Goal: Navigation & Orientation: Understand site structure

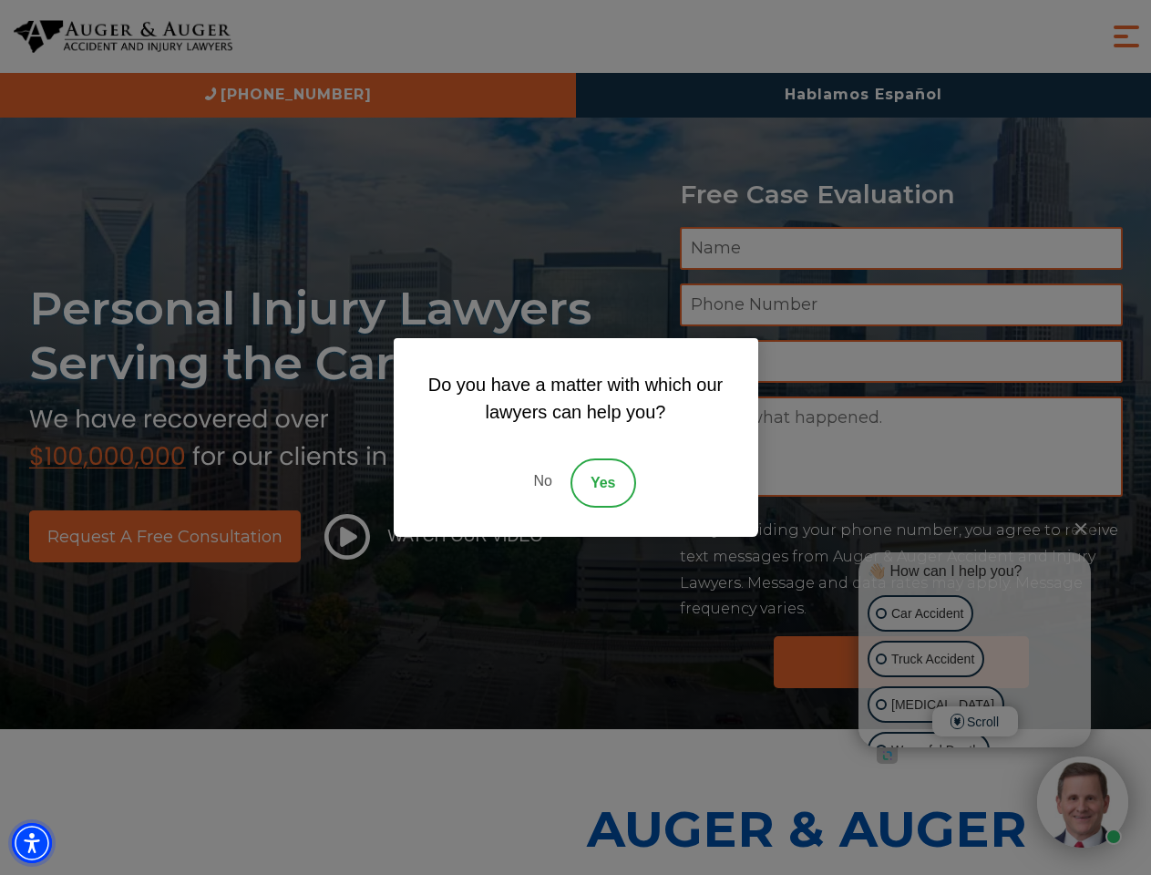
click at [32, 843] on img "Accessibility Menu" at bounding box center [32, 843] width 40 height 40
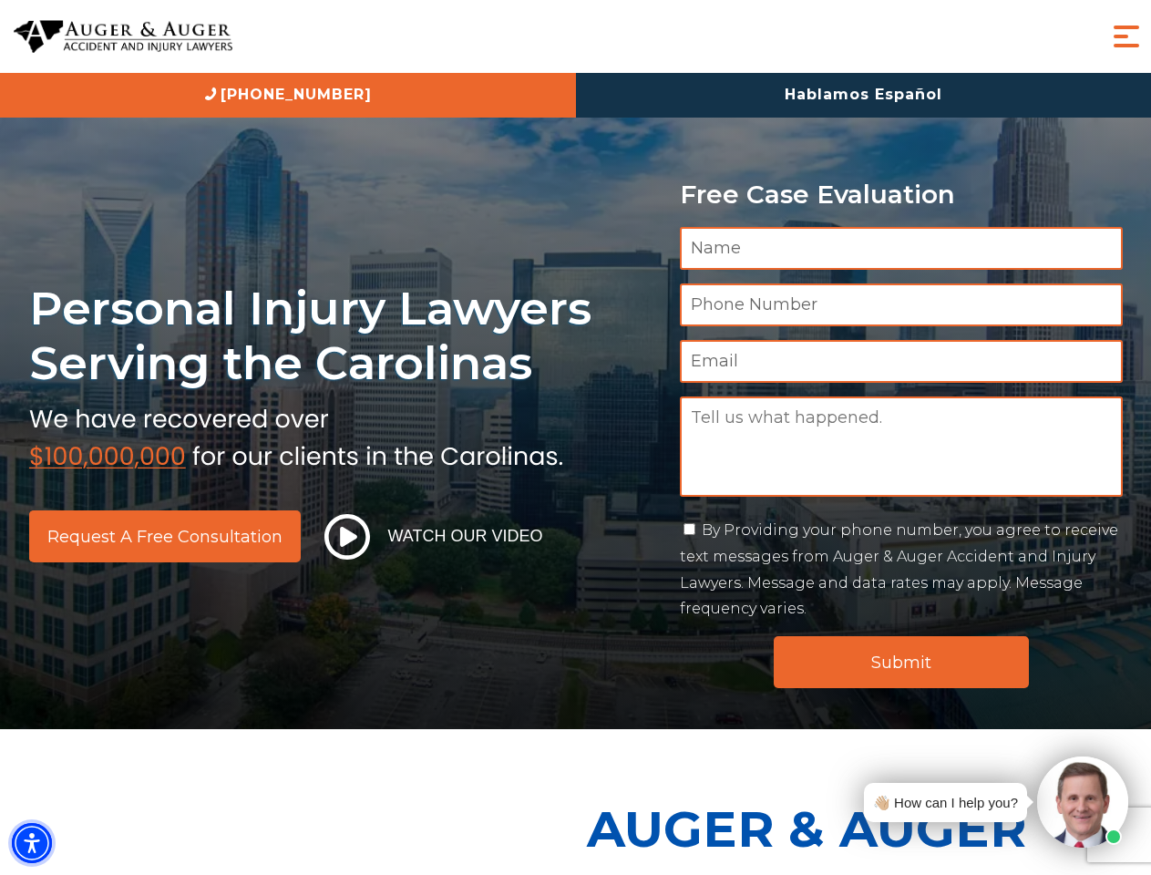
click at [32, 843] on img "Accessibility Menu" at bounding box center [32, 843] width 40 height 40
